Goal: Information Seeking & Learning: Learn about a topic

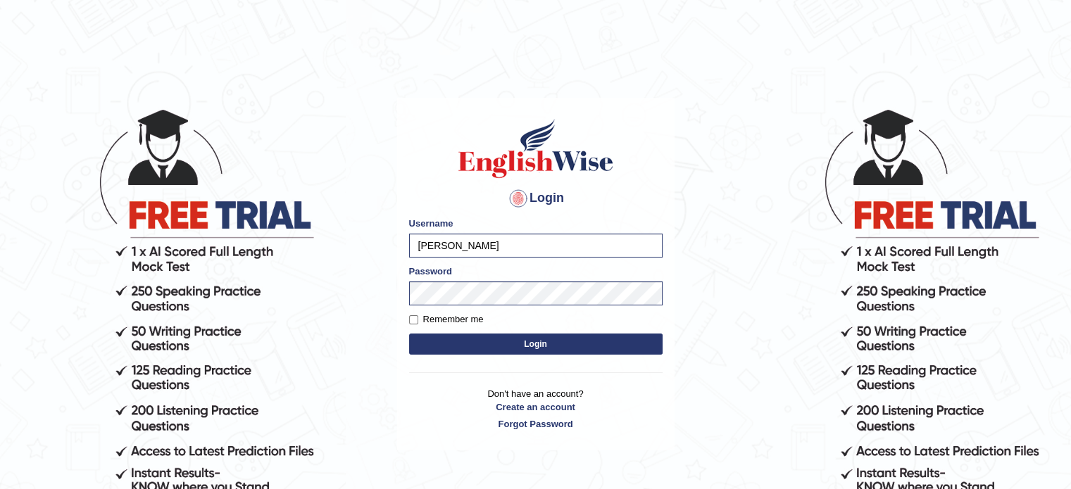
click at [520, 346] on button "Login" at bounding box center [536, 344] width 254 height 21
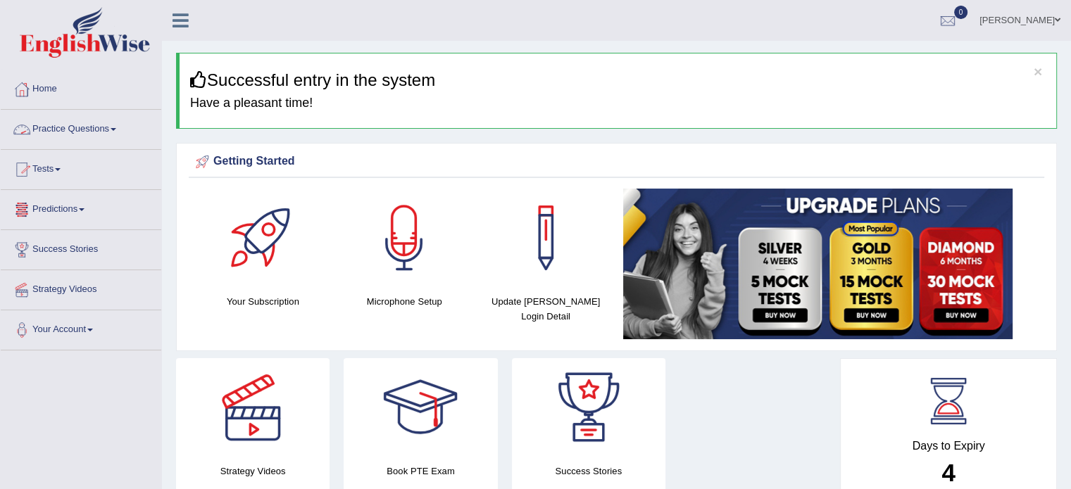
click at [87, 128] on link "Practice Questions" at bounding box center [81, 127] width 161 height 35
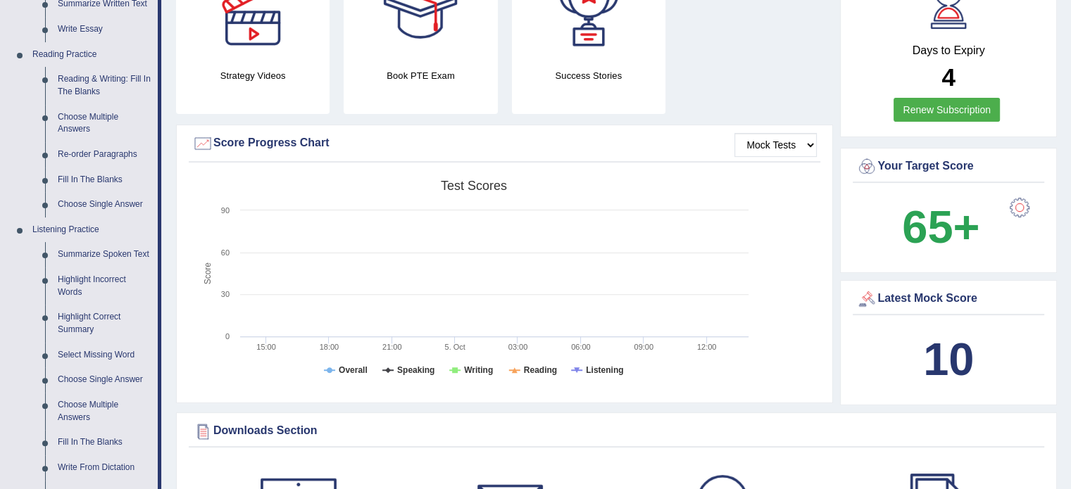
scroll to position [396, 0]
click at [91, 252] on link "Summarize Spoken Text" at bounding box center [104, 254] width 106 height 25
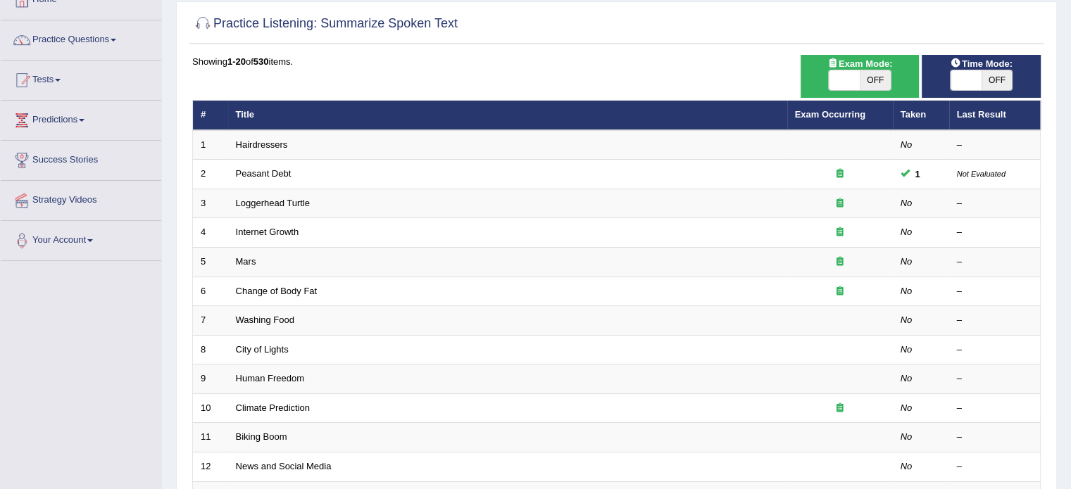
scroll to position [93, 0]
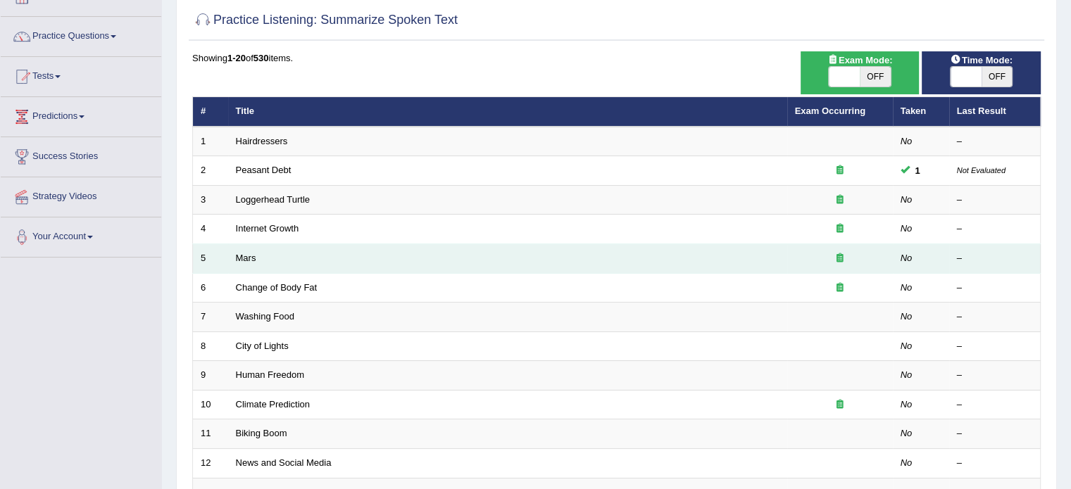
click at [273, 263] on td "Mars" at bounding box center [507, 259] width 559 height 30
click at [275, 265] on td "Mars" at bounding box center [507, 259] width 559 height 30
click at [250, 262] on td "Mars" at bounding box center [507, 259] width 559 height 30
click at [251, 258] on link "Mars" at bounding box center [246, 258] width 20 height 11
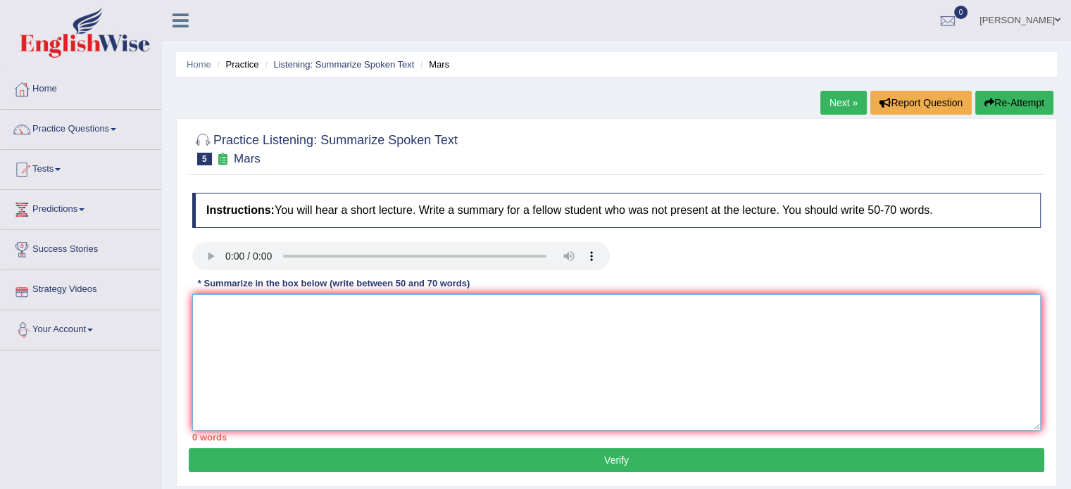
click at [327, 323] on textarea at bounding box center [616, 362] width 849 height 137
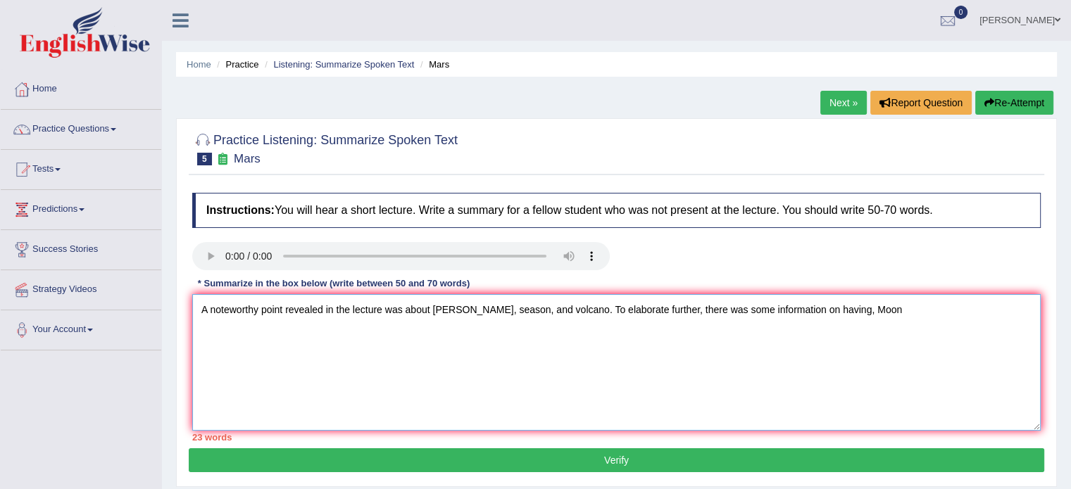
click at [555, 309] on textarea "A noteworthy point revealed in the lecture was about Marse, season, and volcano…" at bounding box center [616, 362] width 849 height 137
click at [497, 312] on textarea "A noteworthy point revealed in the lecture was about Marse, season, and planant…" at bounding box center [616, 362] width 849 height 137
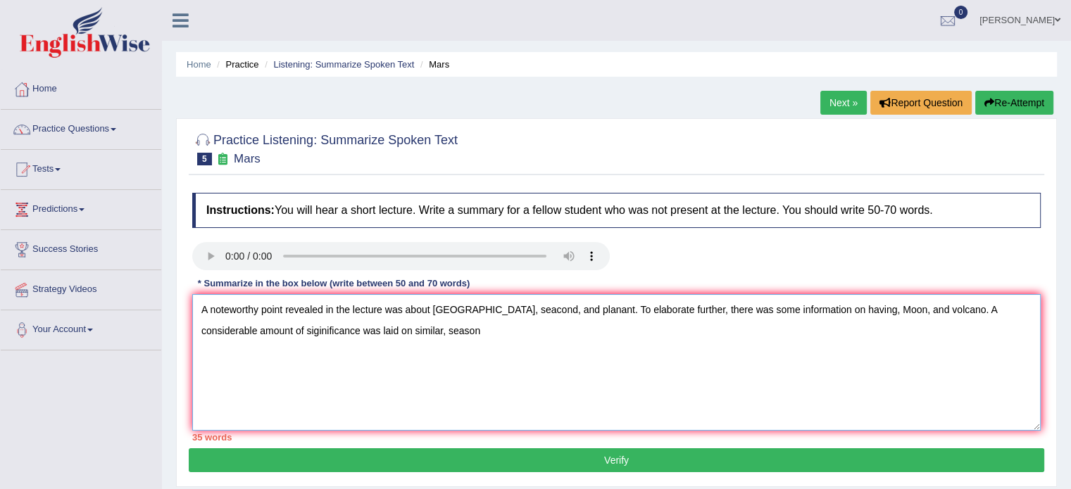
click at [377, 332] on textarea "A noteworthy point revealed in the lecture was about Marse, seacond, and planan…" at bounding box center [616, 362] width 849 height 137
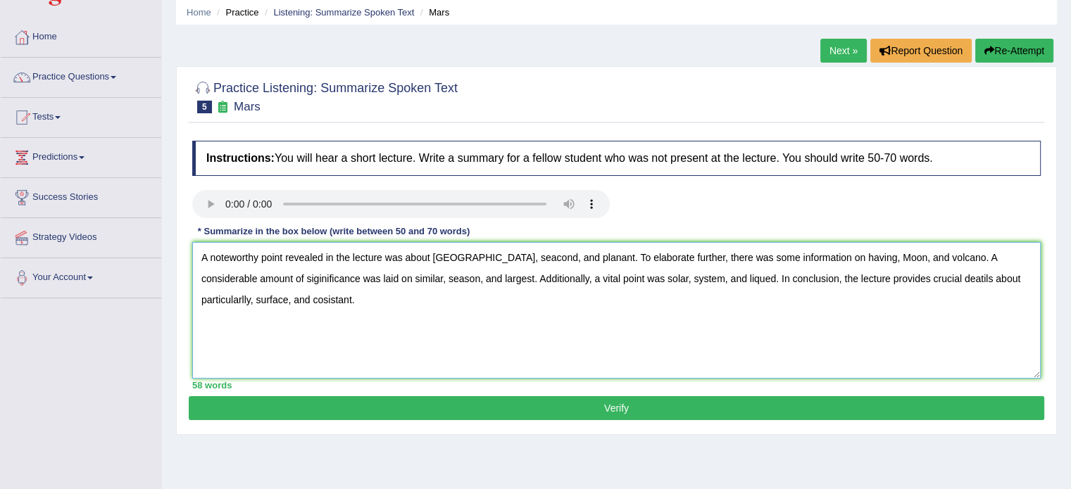
scroll to position [53, 0]
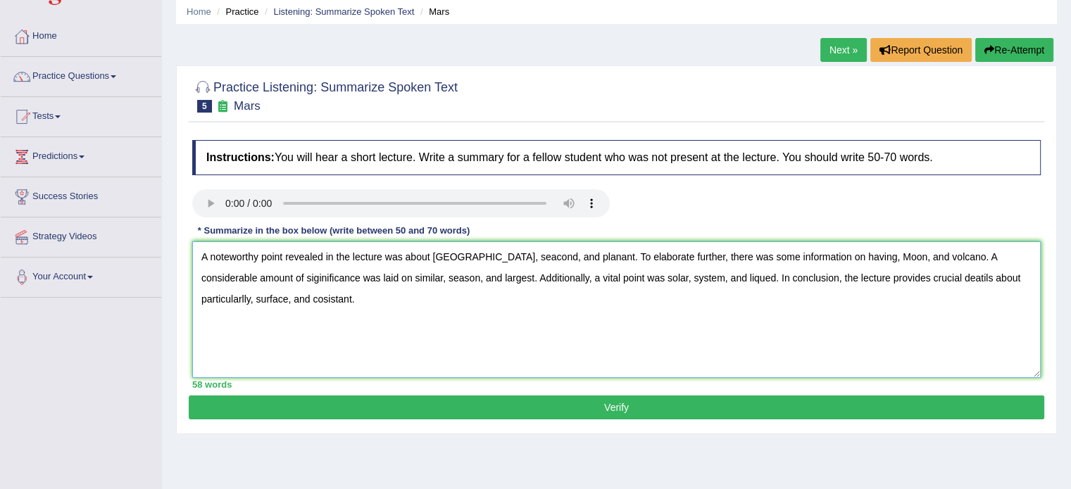
type textarea "A noteworthy point revealed in the lecture was about Marse, seacond, and planan…"
click at [624, 401] on button "Verify" at bounding box center [617, 408] width 856 height 24
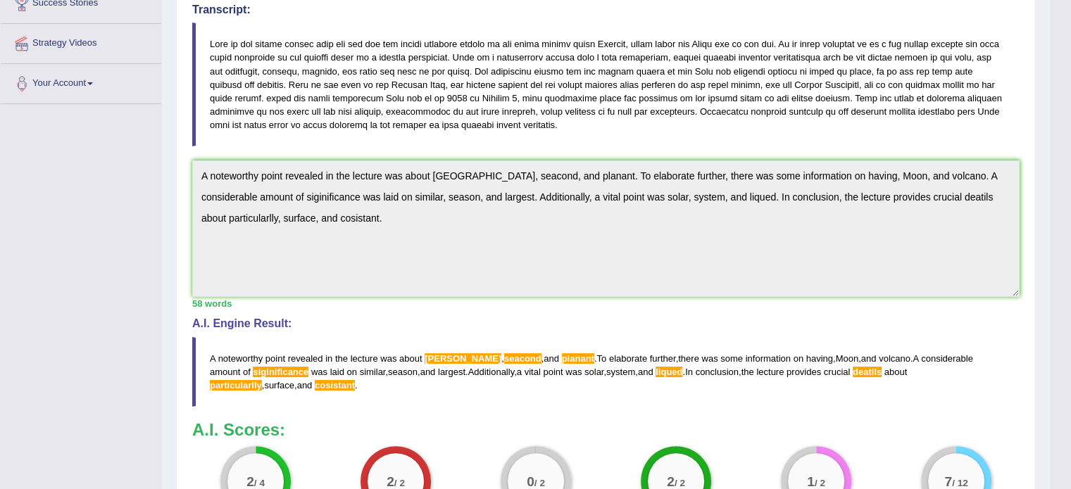
scroll to position [0, 0]
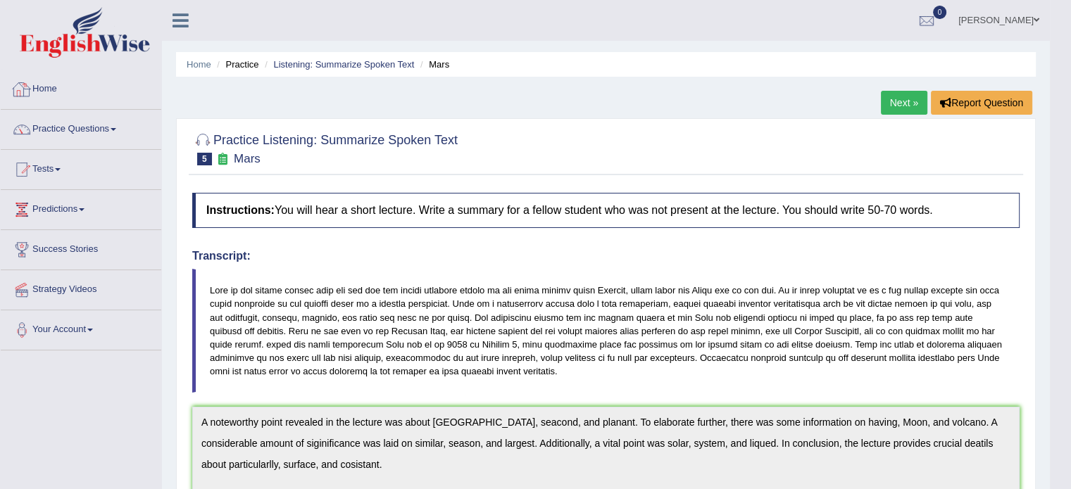
click at [77, 125] on link "Practice Questions" at bounding box center [81, 127] width 161 height 35
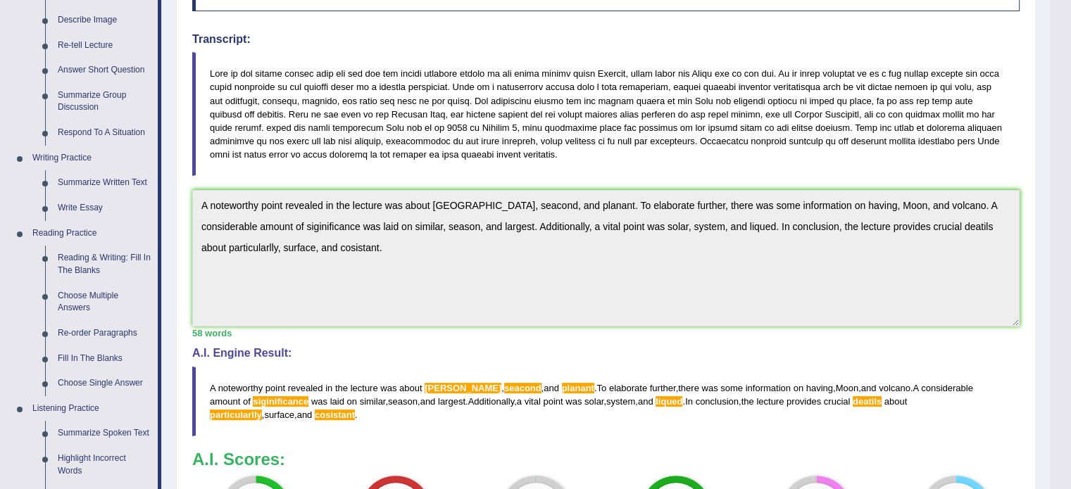
scroll to position [221, 0]
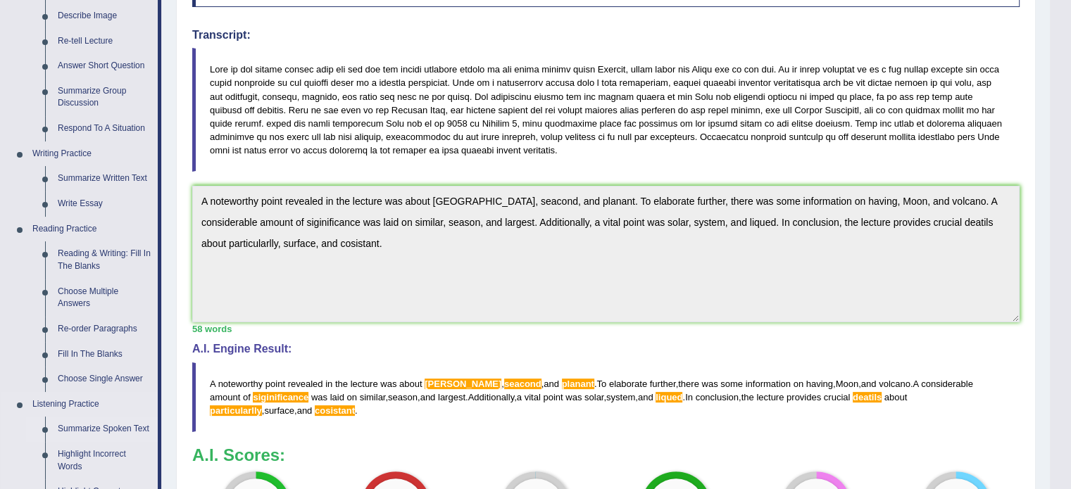
click at [94, 426] on link "Summarize Spoken Text" at bounding box center [104, 429] width 106 height 25
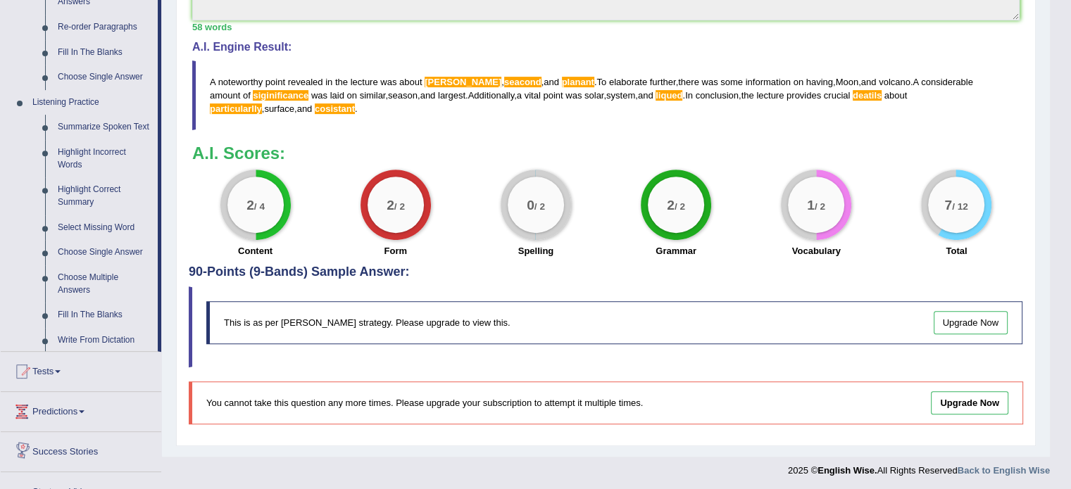
scroll to position [613, 0]
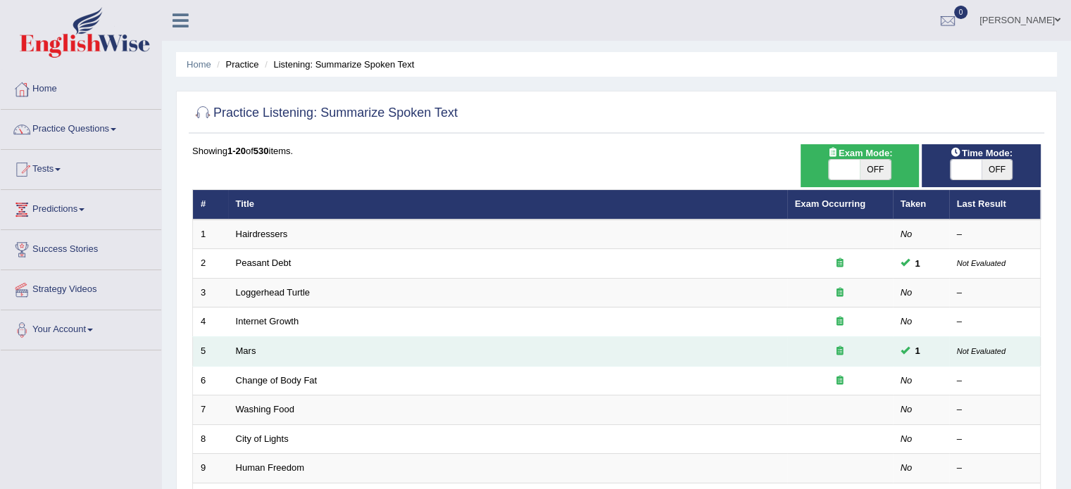
click at [258, 349] on td "Mars" at bounding box center [507, 352] width 559 height 30
click at [261, 353] on td "Mars" at bounding box center [507, 352] width 559 height 30
click at [244, 346] on link "Mars" at bounding box center [246, 351] width 20 height 11
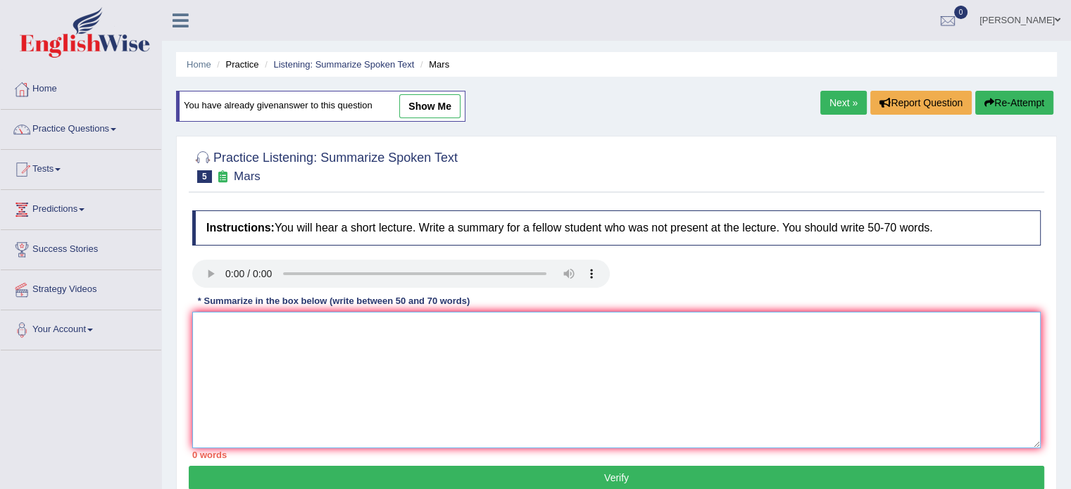
click at [270, 335] on textarea at bounding box center [616, 380] width 849 height 137
